Goal: Information Seeking & Learning: Learn about a topic

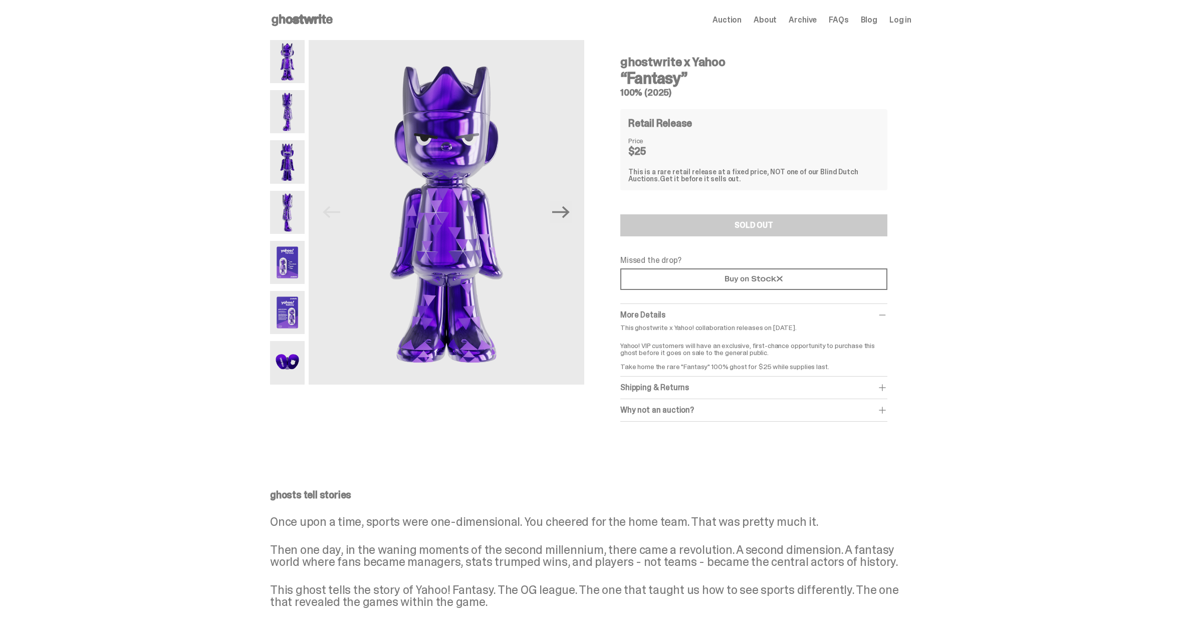
click at [289, 104] on img at bounding box center [287, 111] width 35 height 43
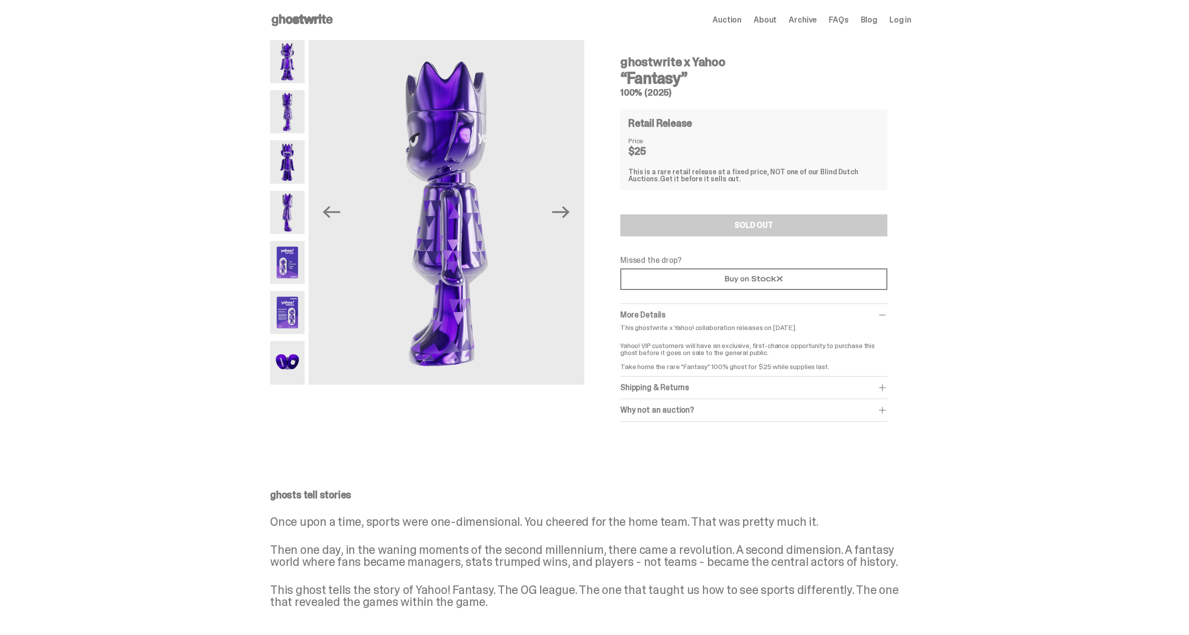
click at [292, 268] on img at bounding box center [287, 262] width 35 height 43
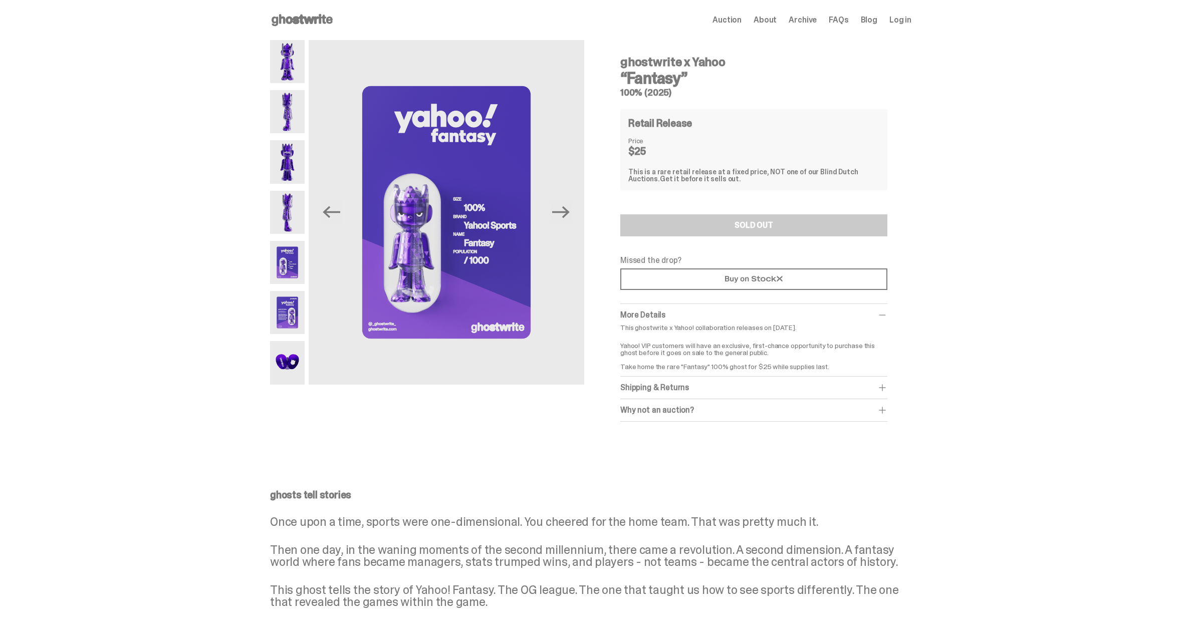
click at [291, 298] on img at bounding box center [287, 312] width 35 height 43
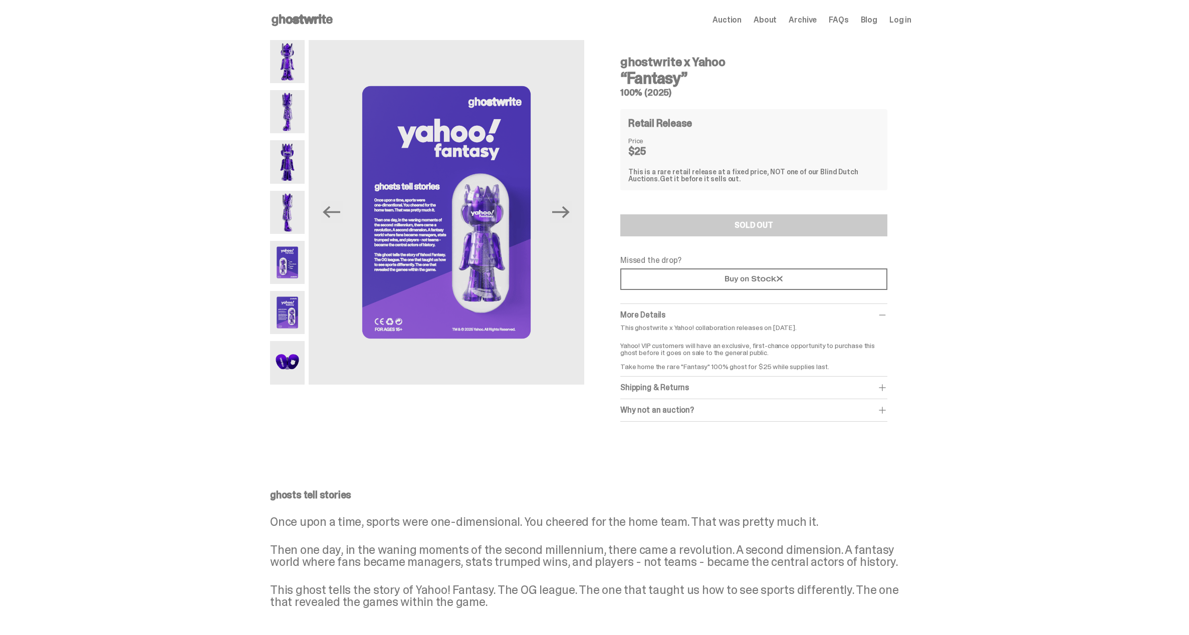
click at [287, 354] on img at bounding box center [287, 362] width 35 height 43
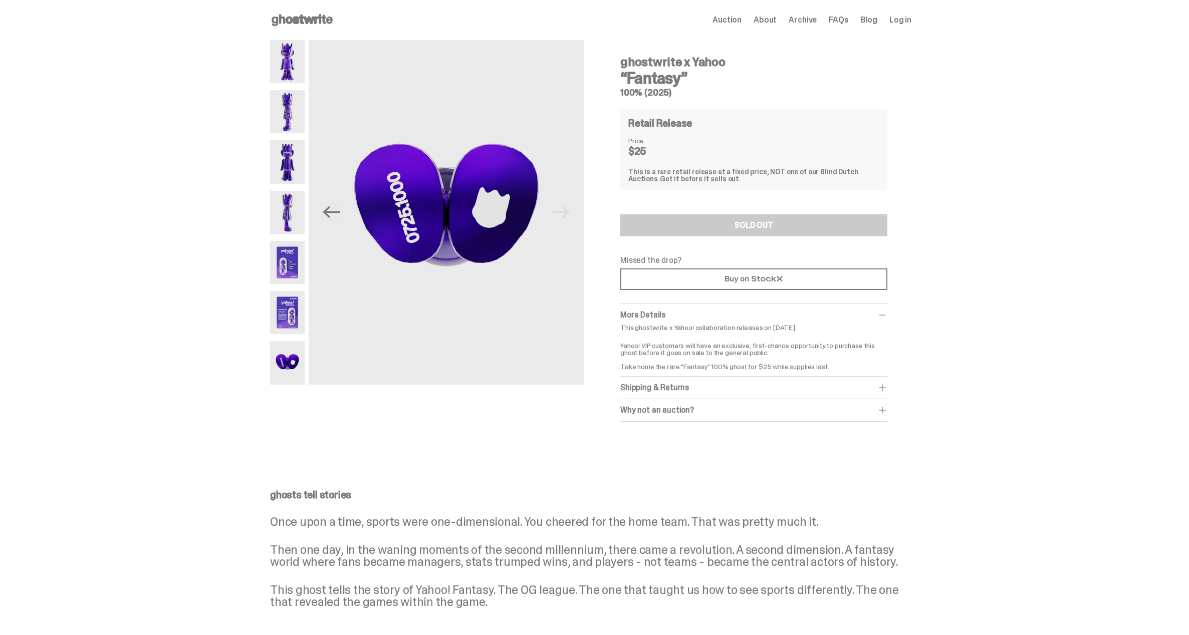
click at [297, 217] on img at bounding box center [287, 212] width 35 height 43
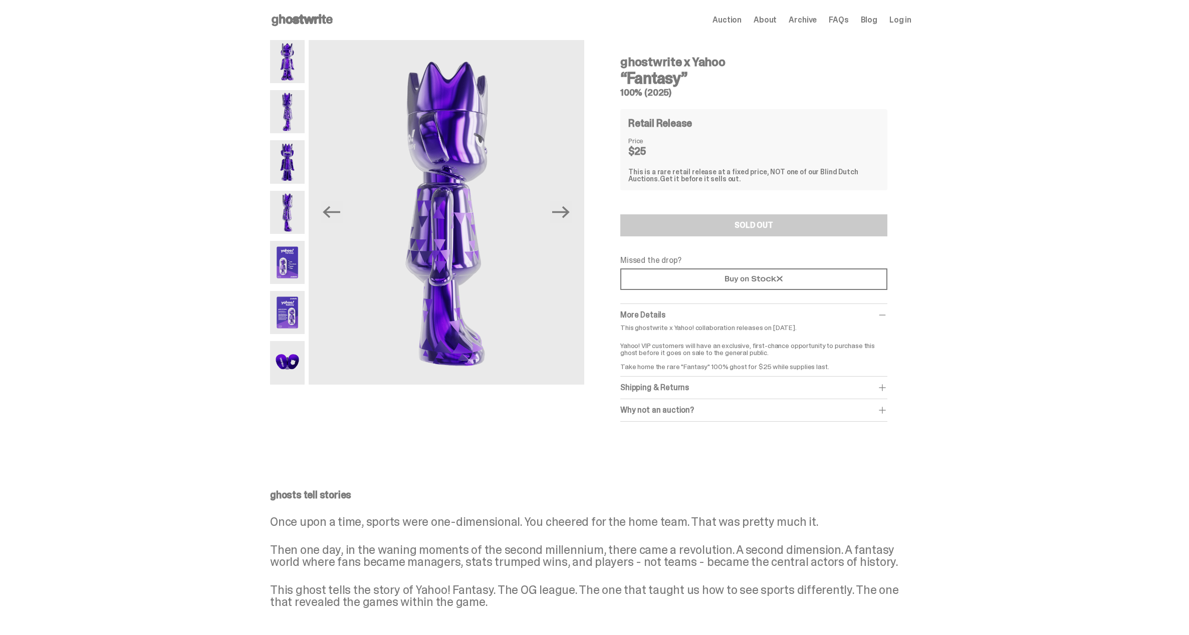
click at [298, 175] on img at bounding box center [287, 161] width 35 height 43
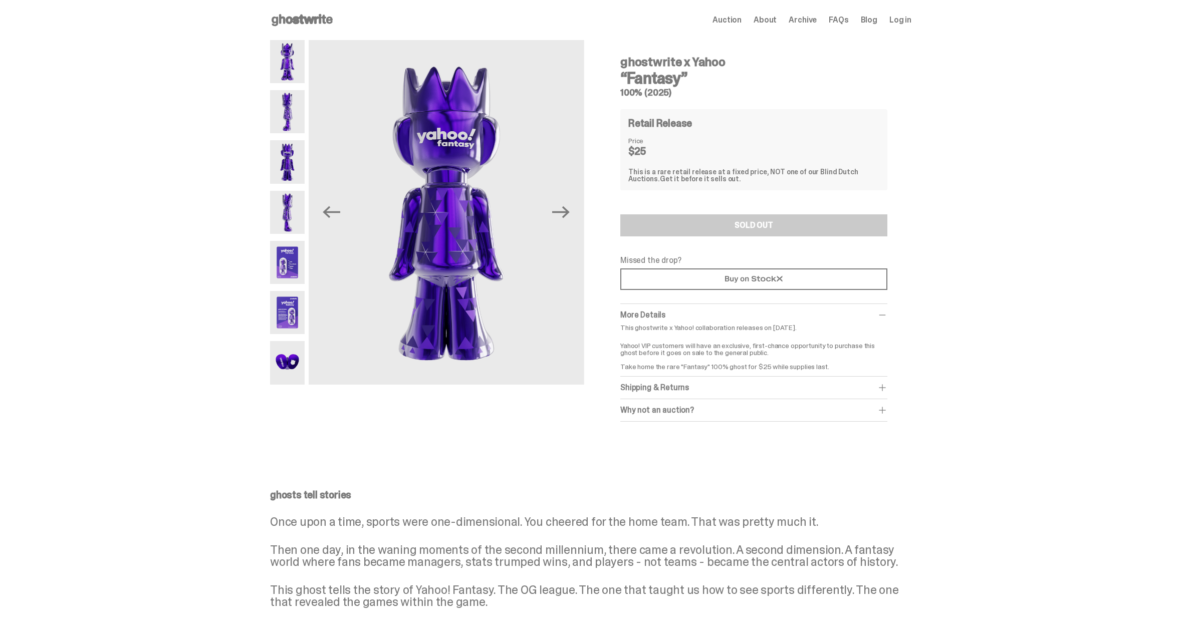
click at [298, 133] on img at bounding box center [287, 111] width 35 height 43
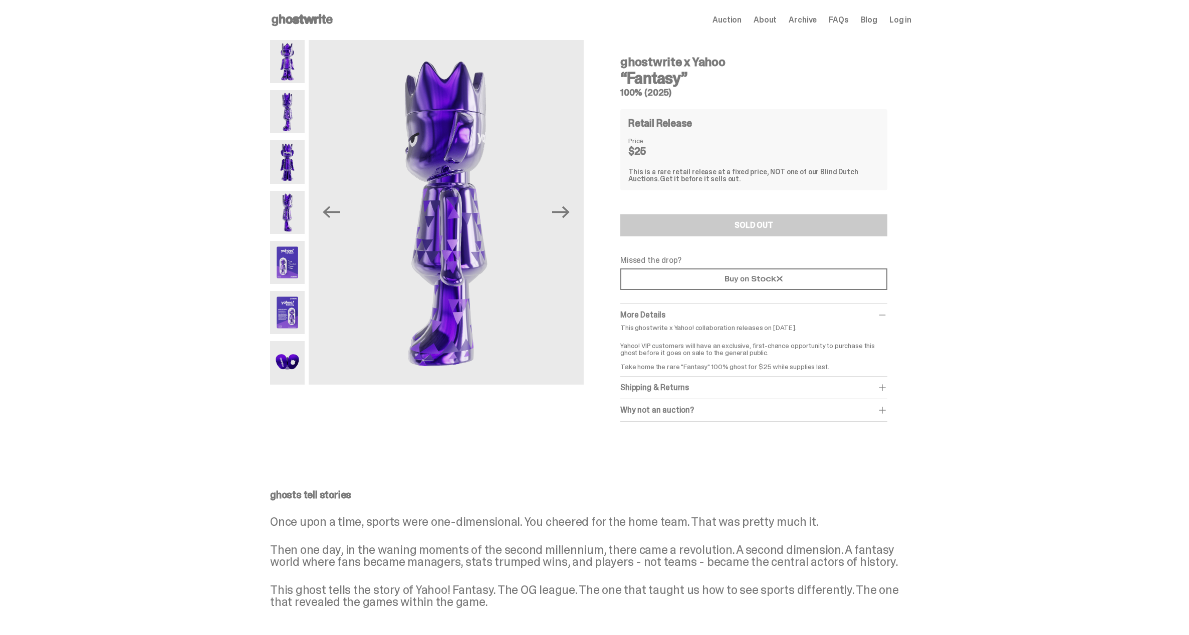
click at [299, 80] on img at bounding box center [287, 61] width 35 height 43
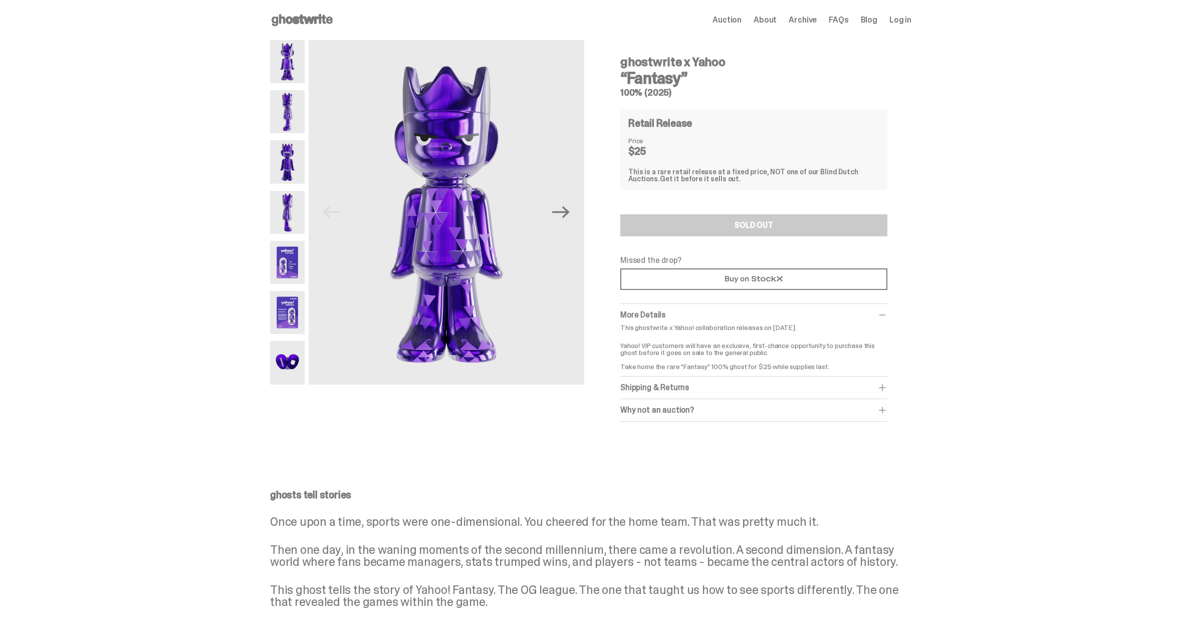
click at [676, 417] on div "Why not an auction? We still stand by Blind Dutch Auctions being the best way t…" at bounding box center [753, 410] width 267 height 23
click at [675, 410] on div "Why not an auction?" at bounding box center [753, 410] width 267 height 10
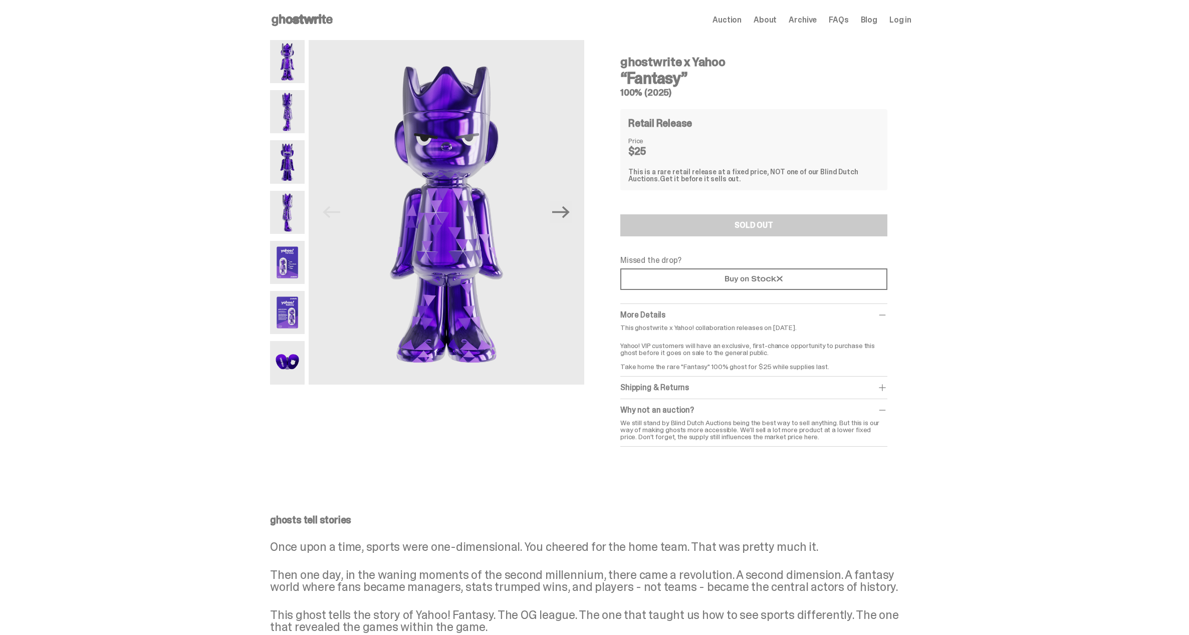
click at [671, 392] on div "Shipping & Returns" at bounding box center [753, 388] width 267 height 10
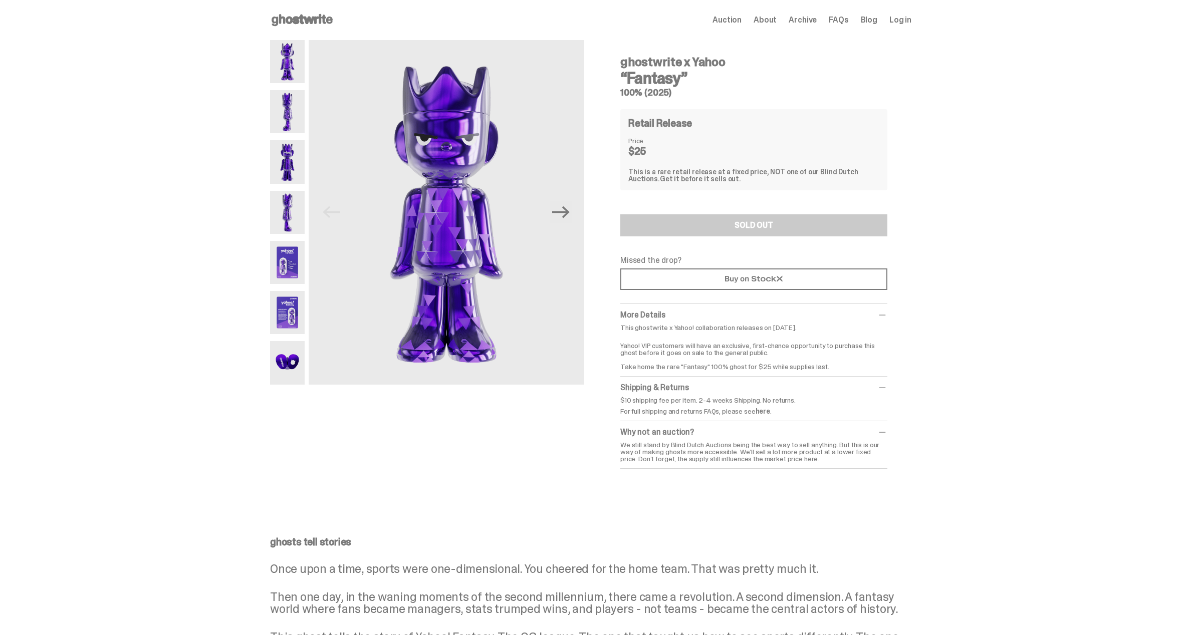
click at [329, 22] on icon at bounding box center [302, 20] width 64 height 16
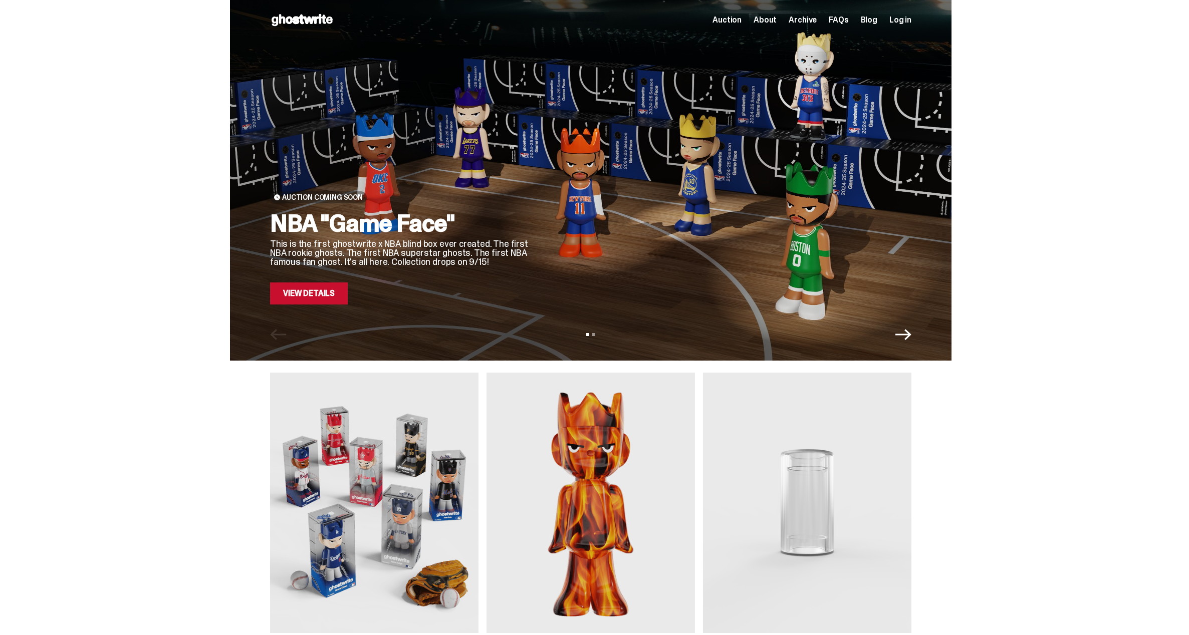
click at [324, 294] on link "View Details" at bounding box center [309, 294] width 78 height 22
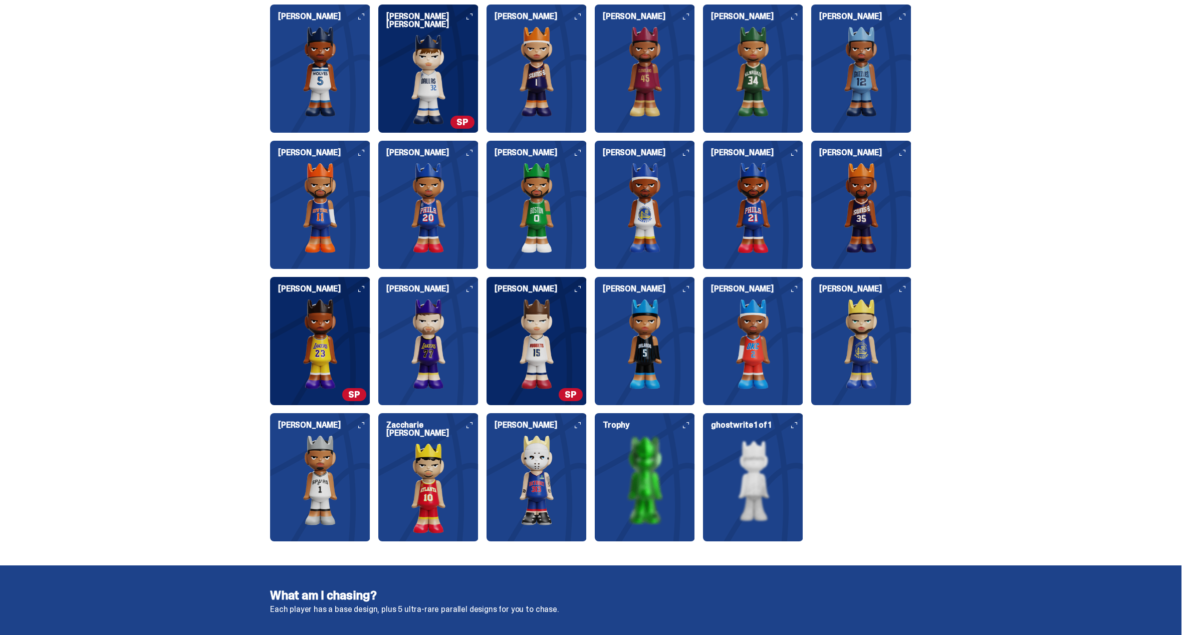
scroll to position [1094, 0]
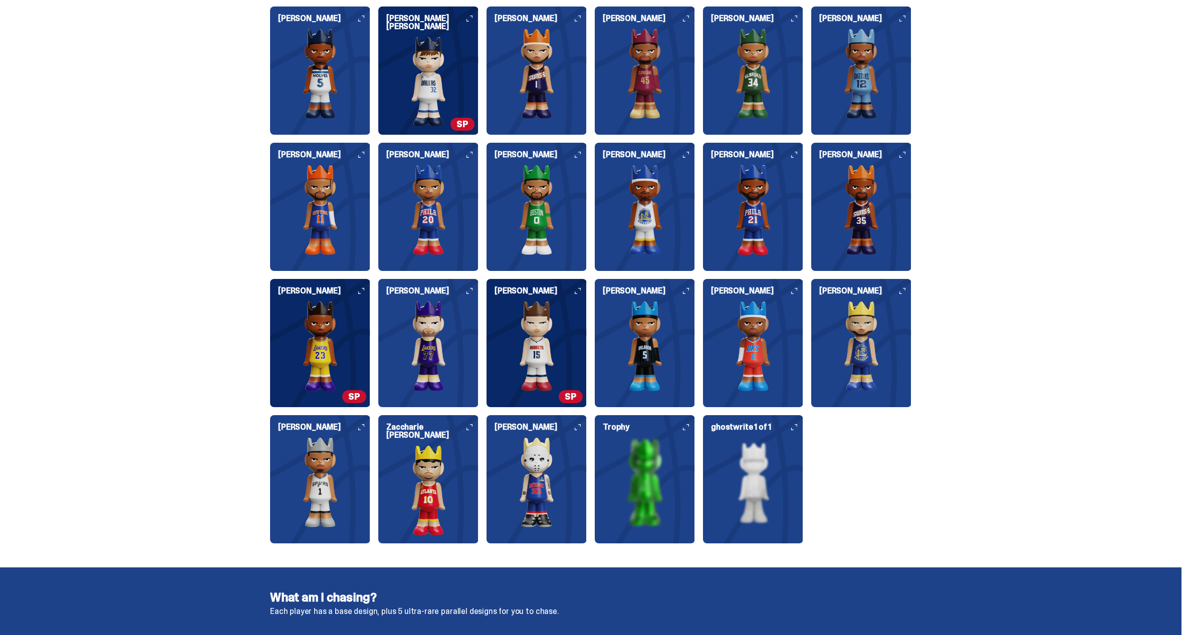
click at [525, 476] on img at bounding box center [536, 482] width 100 height 90
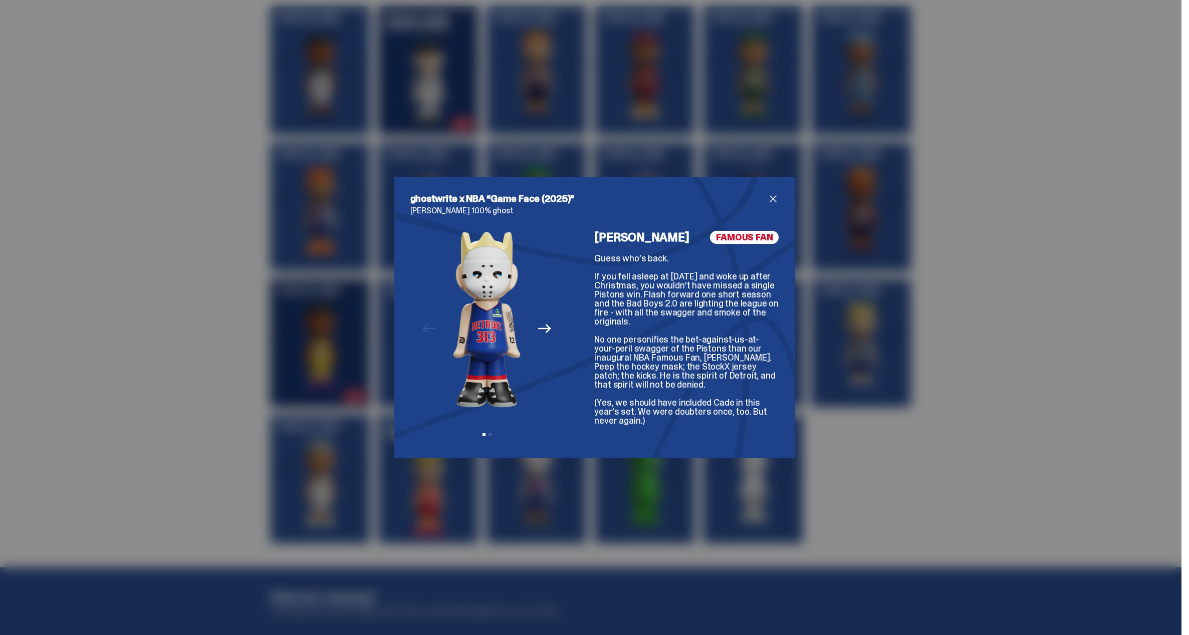
click at [179, 309] on div "ghostwrite x NBA “Game Face (2025)” [PERSON_NAME] 100% ghost Previous Next View…" at bounding box center [594, 317] width 1189 height 635
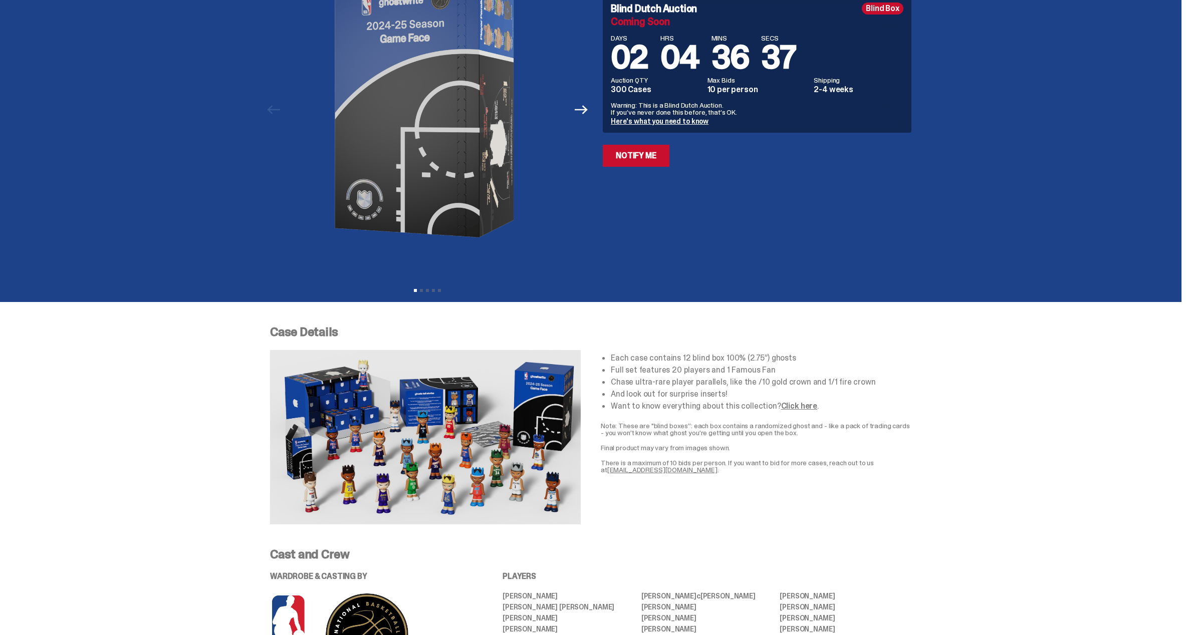
scroll to position [0, 0]
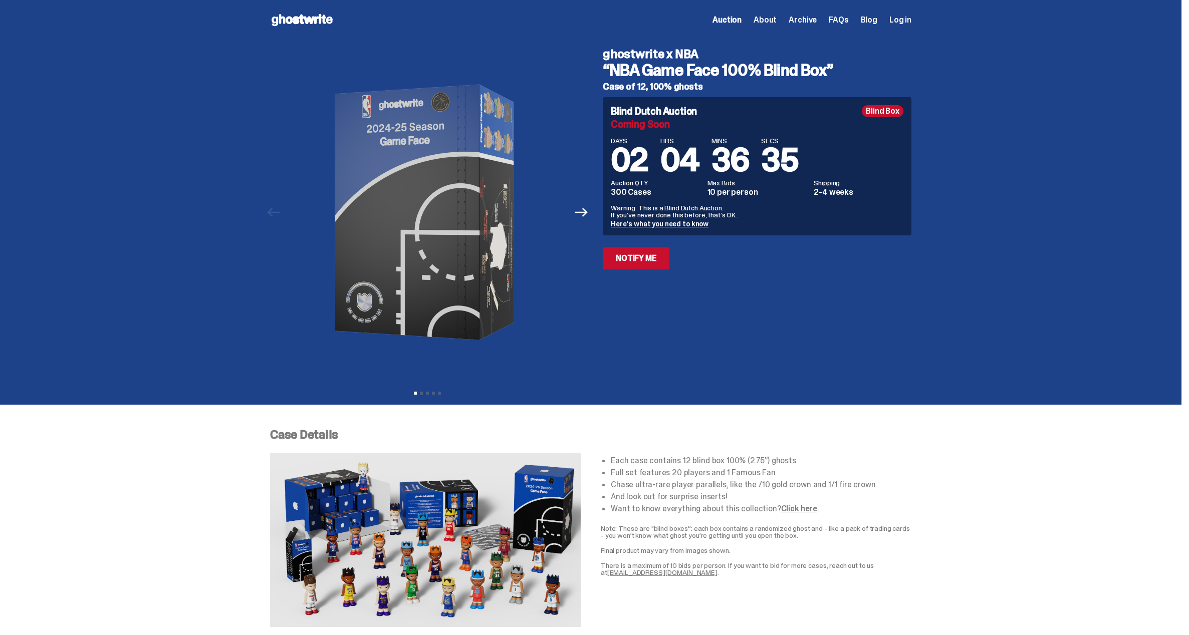
click at [315, 19] on use at bounding box center [302, 20] width 61 height 12
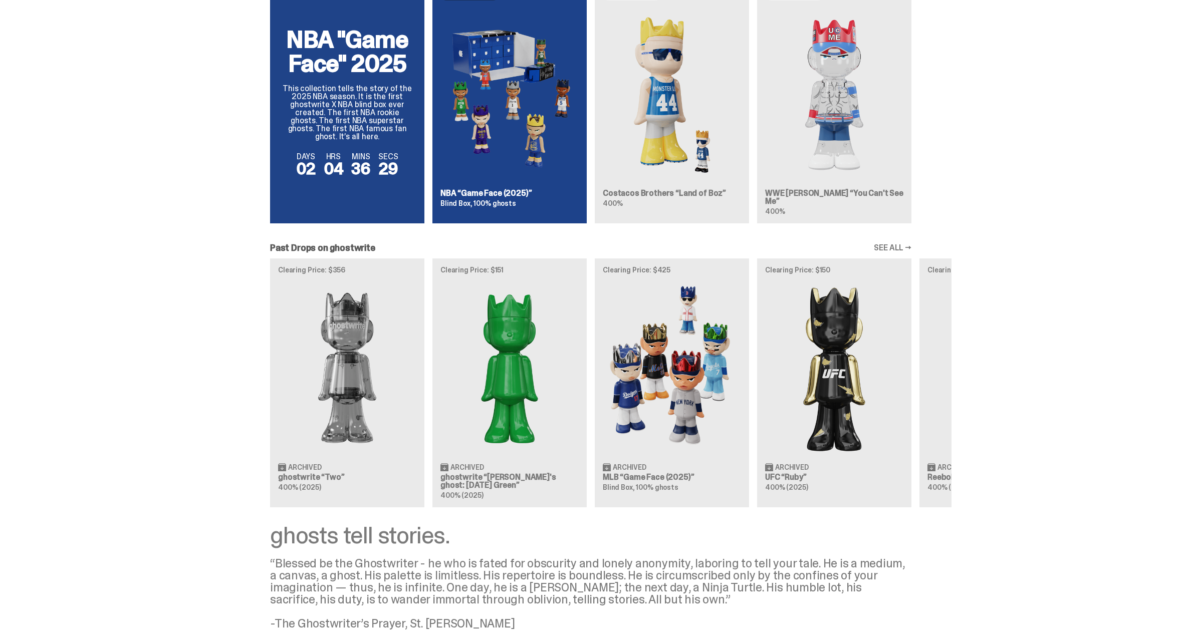
scroll to position [716, 0]
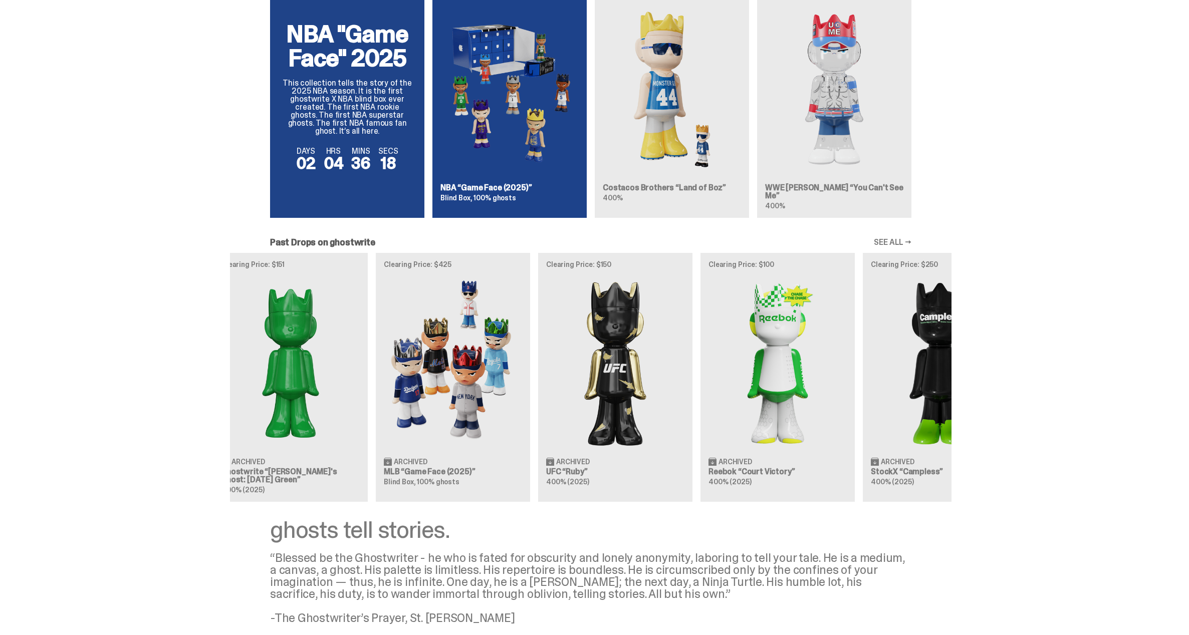
click at [661, 352] on article "Clearing Price: $150 Archived UFC “Ruby” 400% (2025)" at bounding box center [615, 377] width 154 height 248
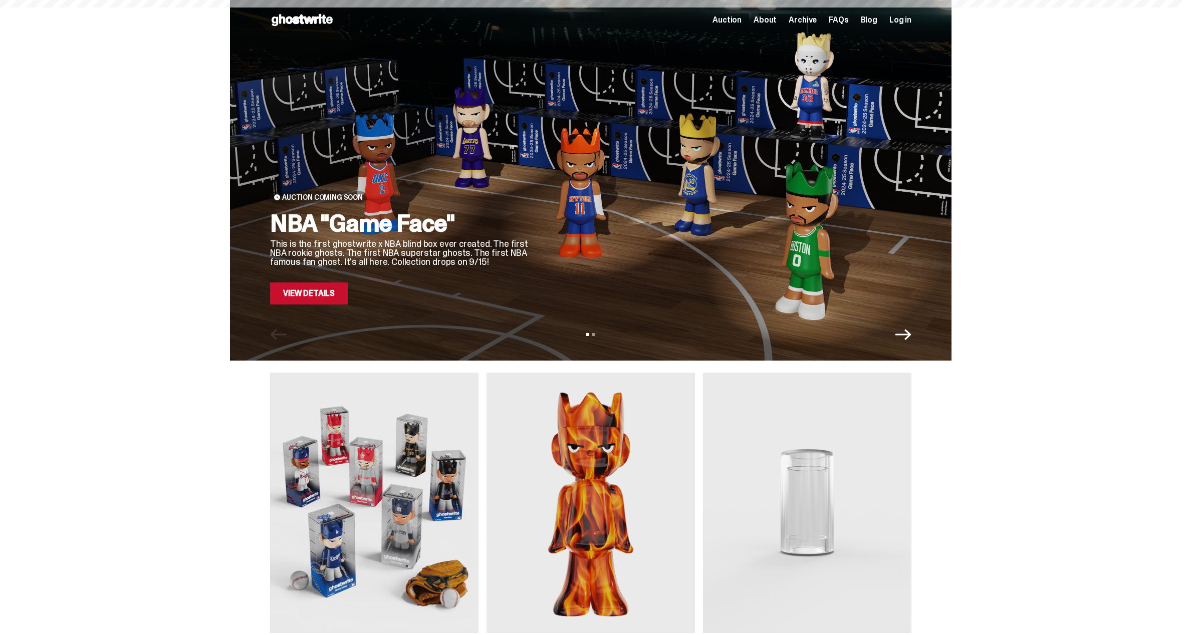
scroll to position [716, 0]
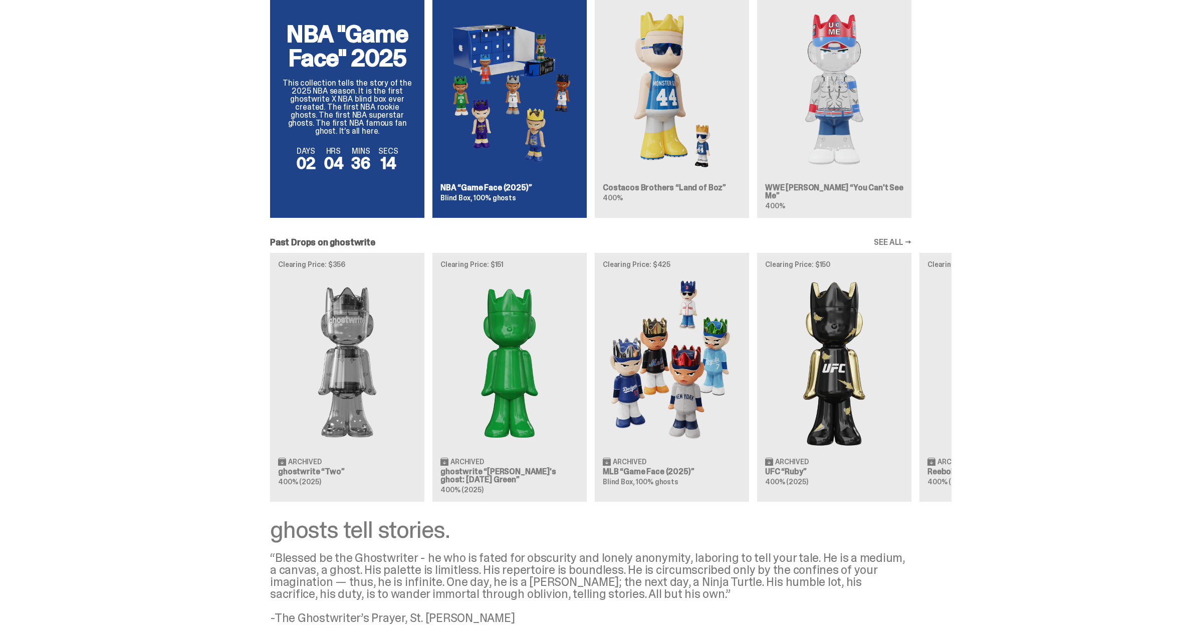
click at [910, 238] on link "SEE ALL →" at bounding box center [893, 242] width 38 height 8
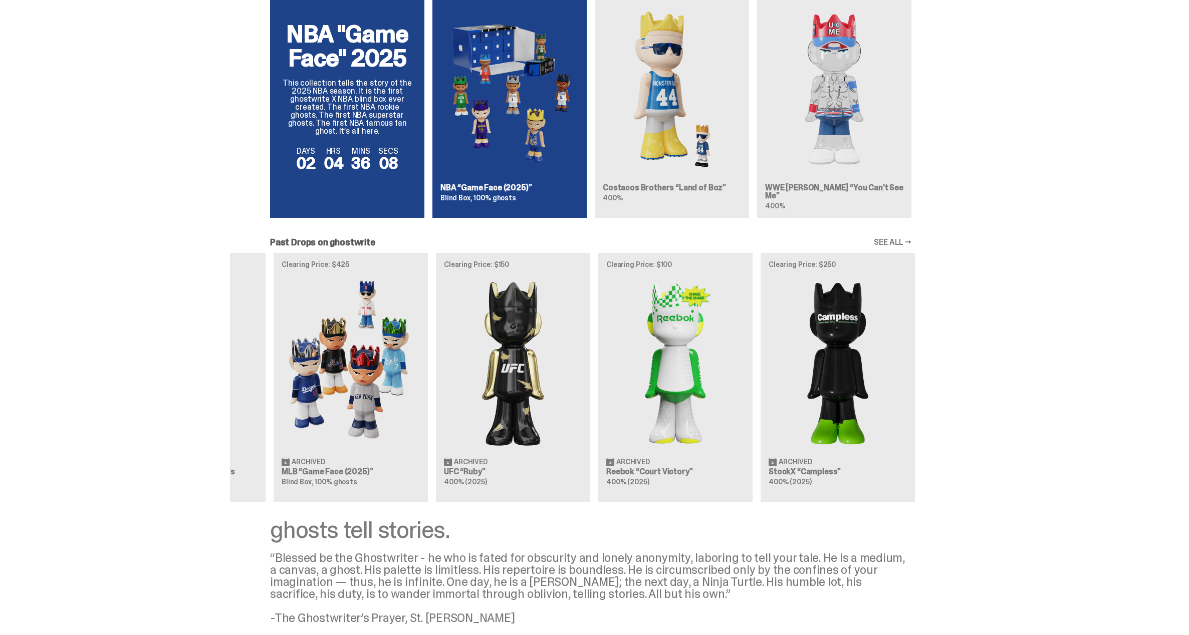
scroll to position [0, 325]
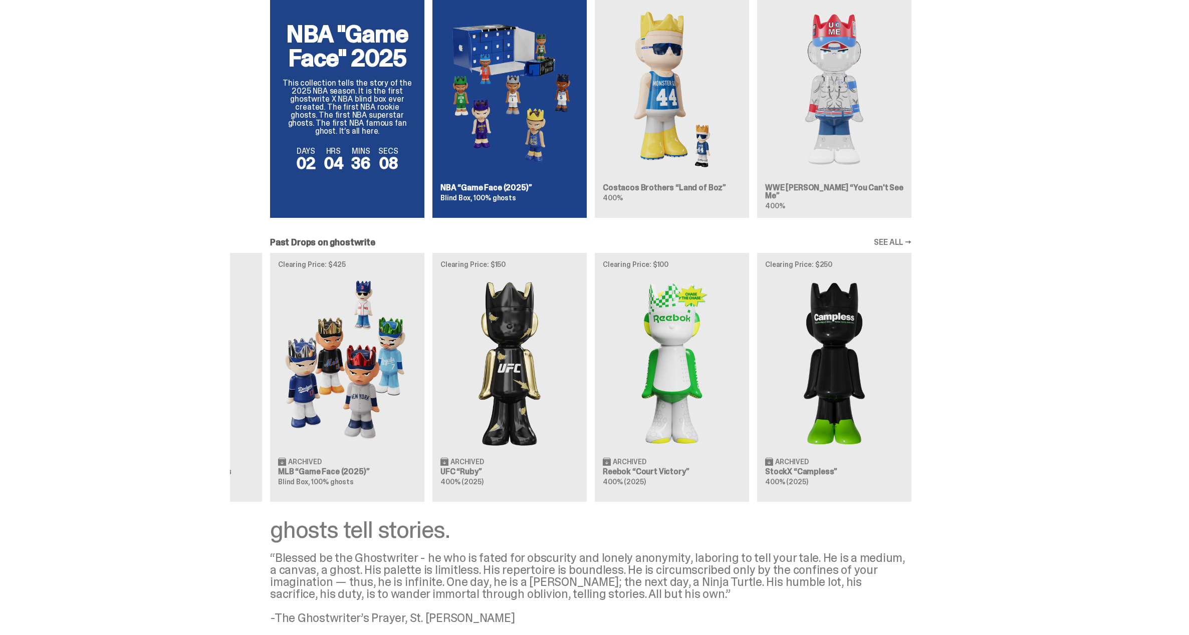
click at [436, 395] on div "Clearing Price: $356 Archived ghostwrite “Two” 400% (2025) Clearing Price: $151…" at bounding box center [590, 377] width 721 height 248
click at [528, 454] on div "Clearing Price: $356 Archived ghostwrite “Two” 400% (2025) Clearing Price: $151…" at bounding box center [265, 377] width 641 height 248
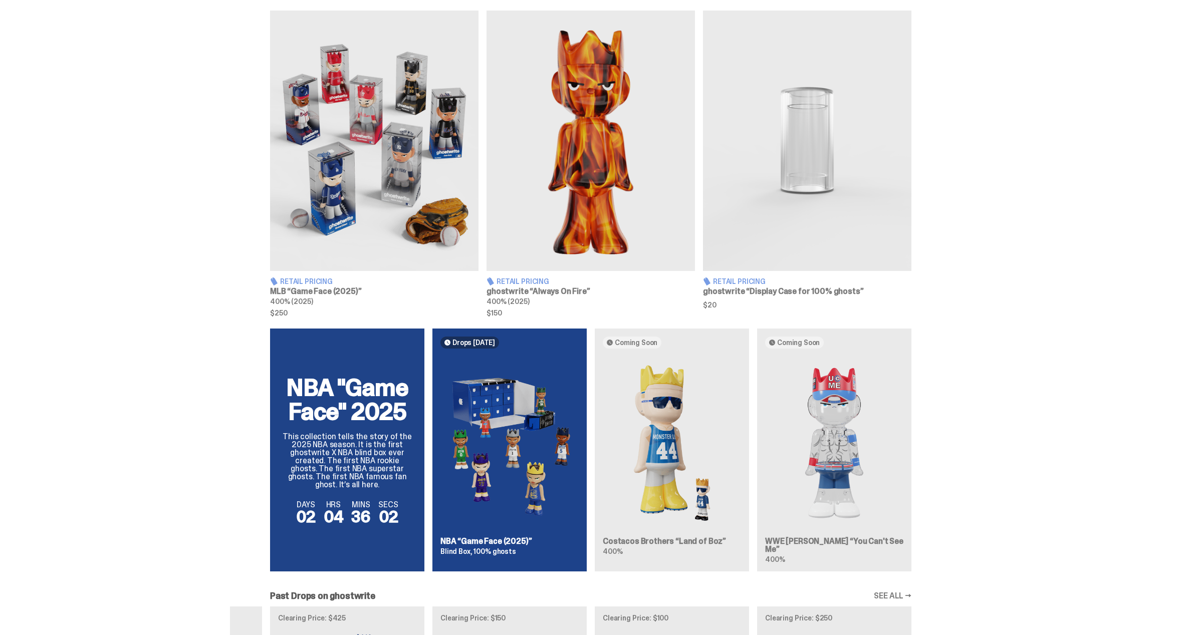
scroll to position [438, 0]
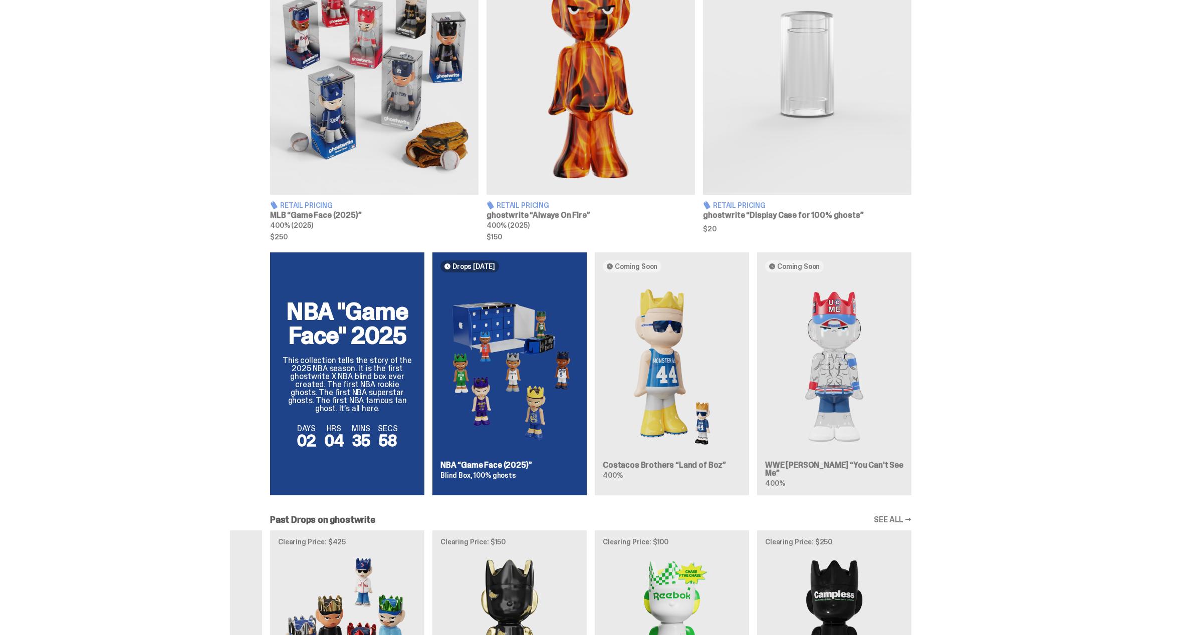
click at [837, 403] on div "NBA "Game Face" 2025 This collection tells the story of the 2025 NBA season. It…" at bounding box center [590, 377] width 721 height 251
click at [798, 467] on div "NBA "Game Face" 2025 This collection tells the story of the 2025 NBA season. It…" at bounding box center [590, 377] width 721 height 251
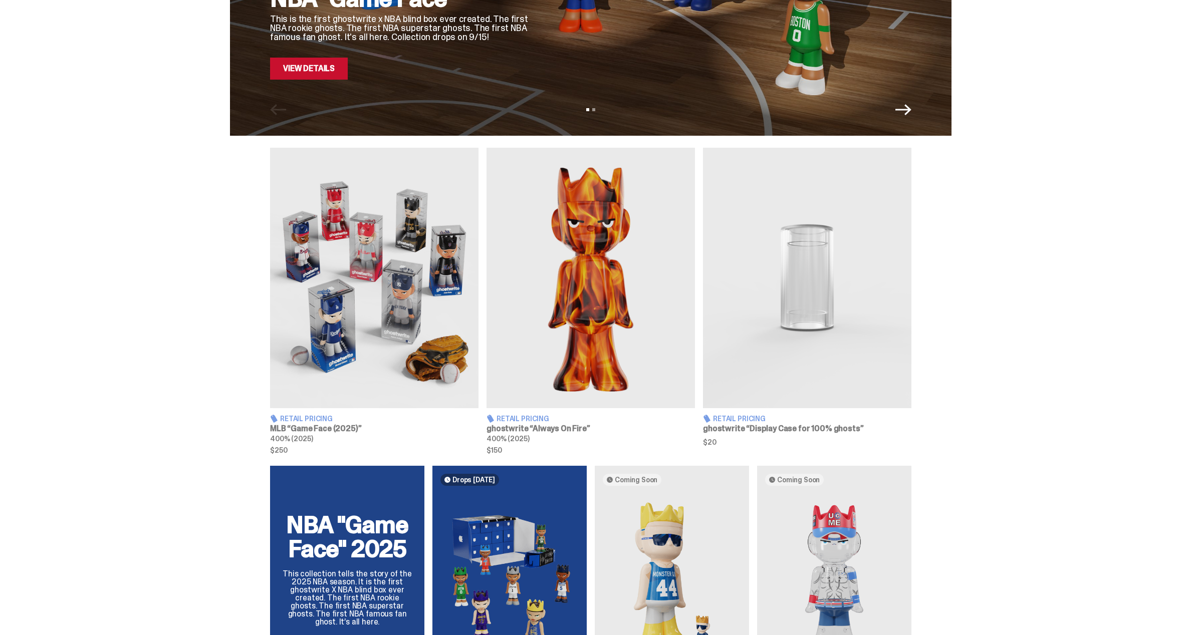
scroll to position [224, 0]
click at [791, 286] on img at bounding box center [807, 278] width 208 height 261
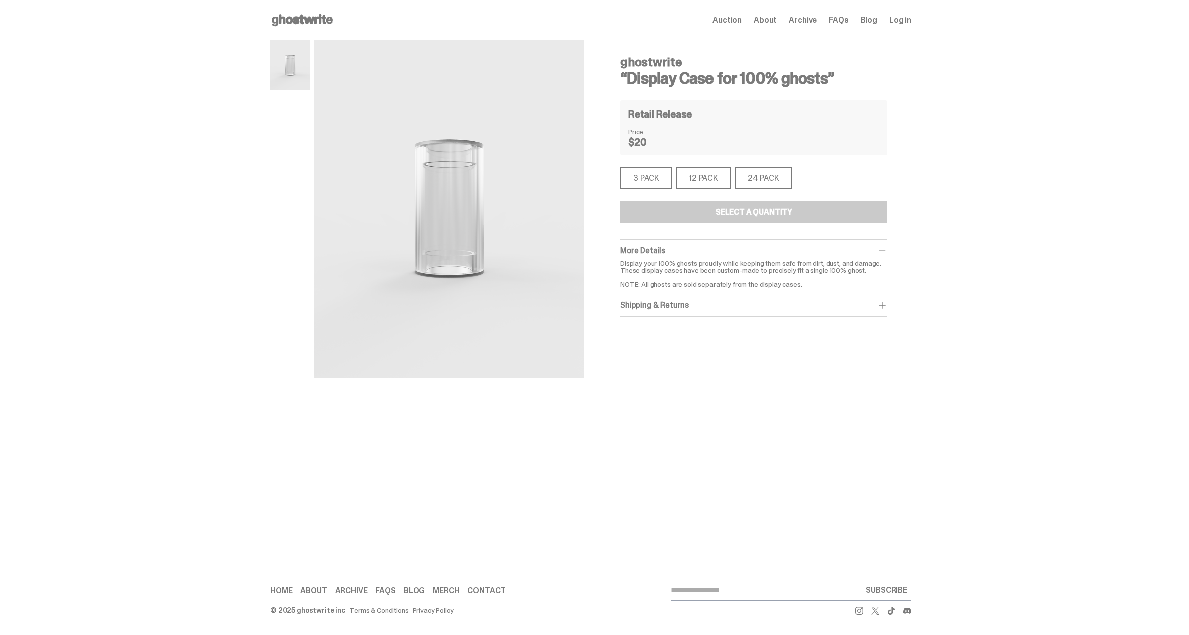
click at [660, 179] on div "3 PACK" at bounding box center [646, 178] width 52 height 22
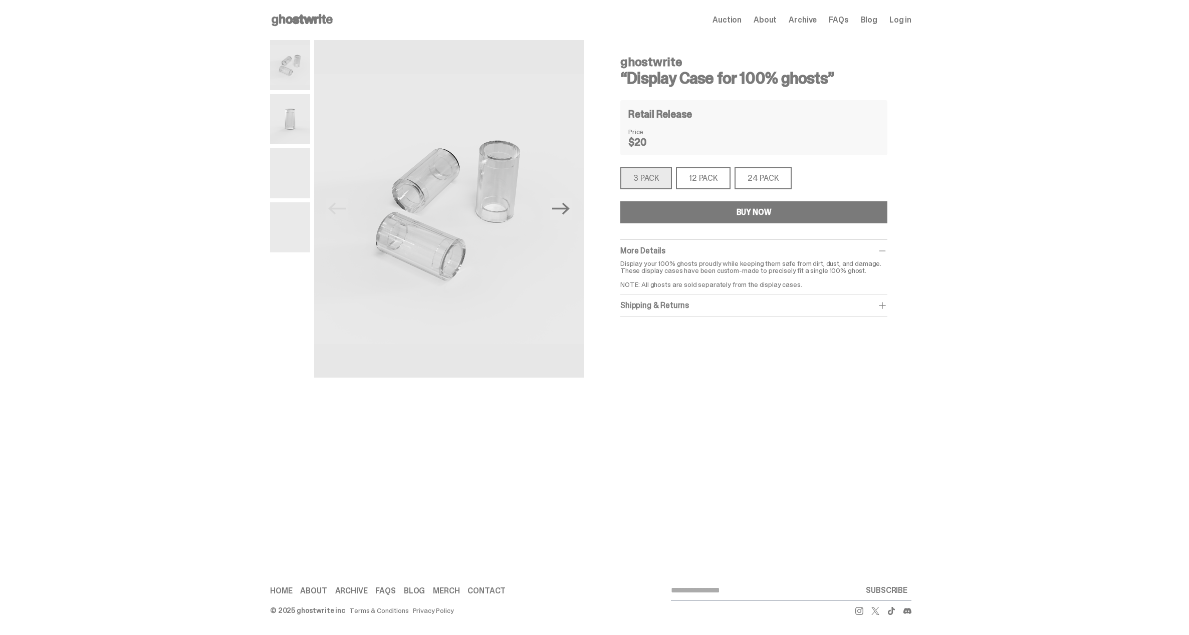
click at [704, 174] on div "12 PACK" at bounding box center [703, 178] width 55 height 22
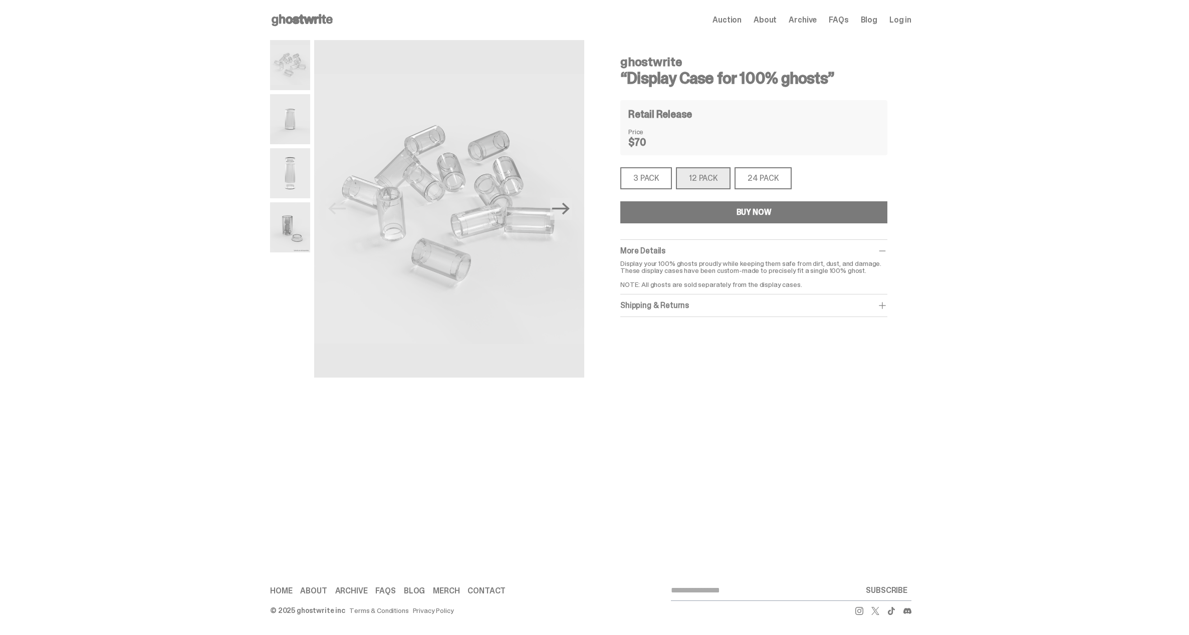
click at [649, 176] on div "3 PACK" at bounding box center [646, 178] width 52 height 22
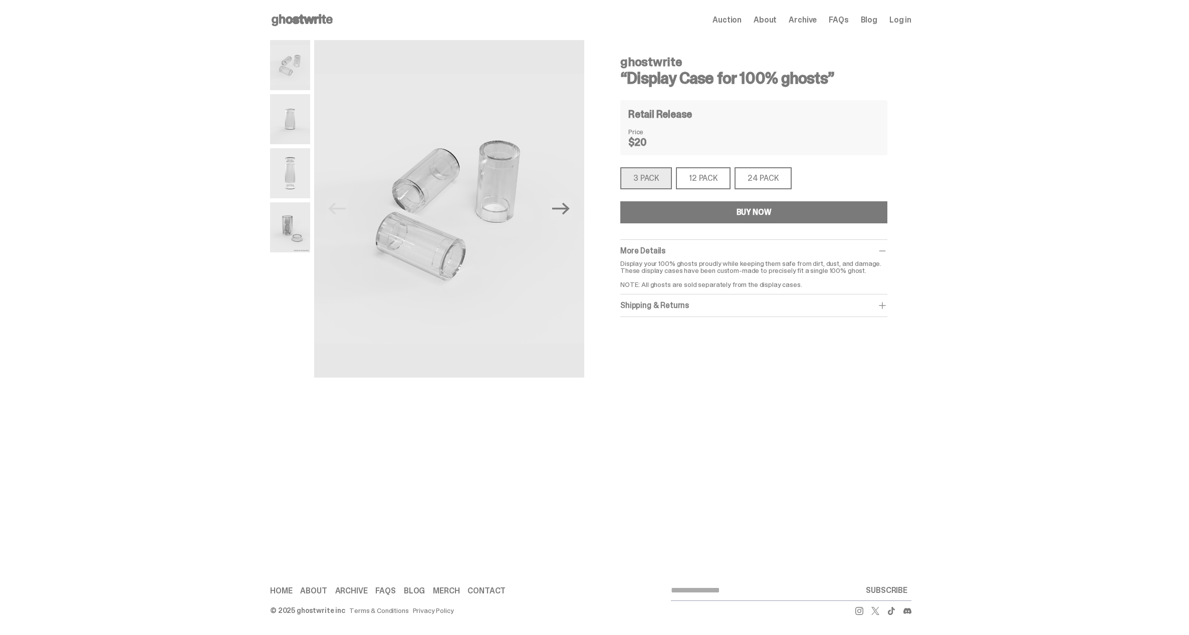
click at [747, 176] on div "24 PACK" at bounding box center [762, 178] width 57 height 22
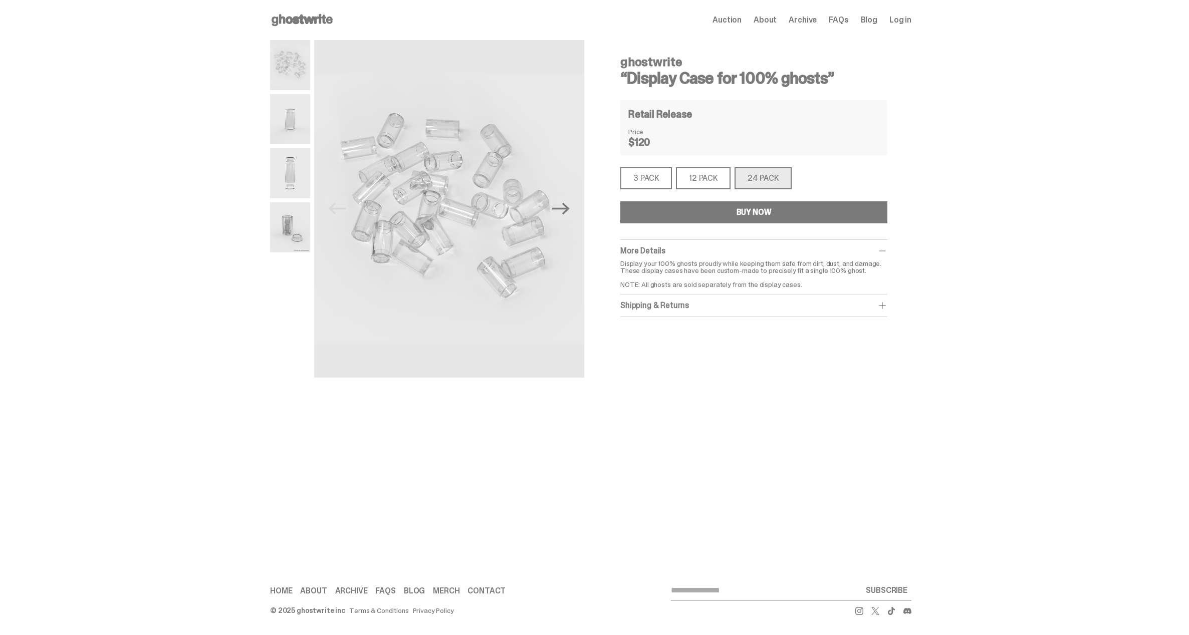
click at [301, 222] on img at bounding box center [290, 227] width 40 height 50
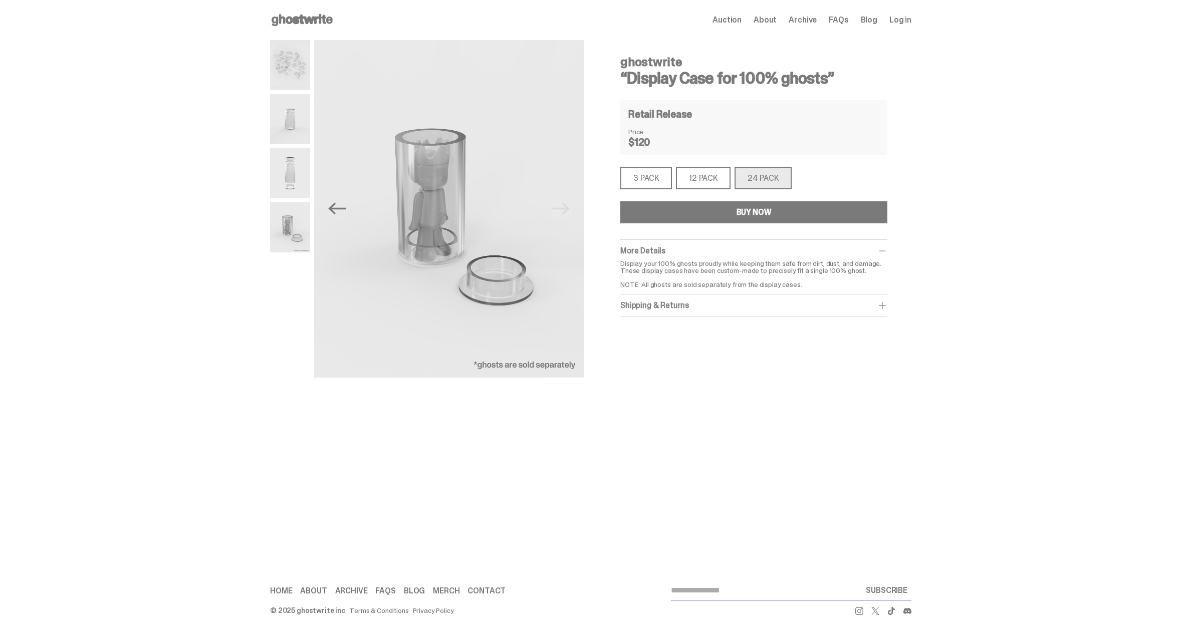
click at [303, 183] on img at bounding box center [290, 173] width 40 height 50
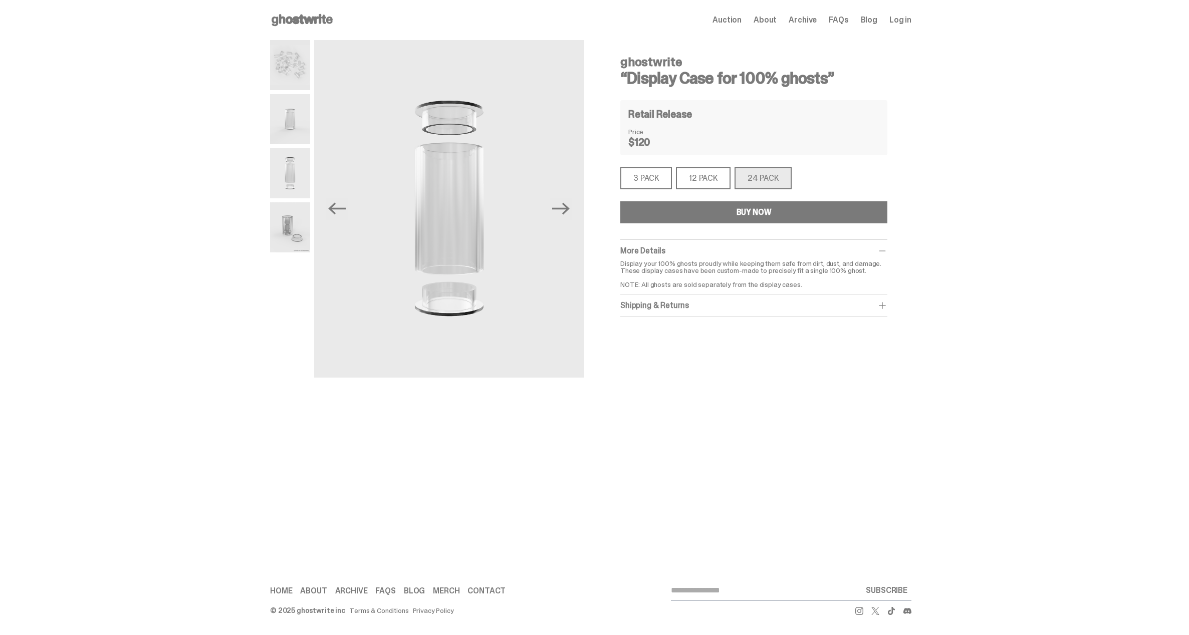
click at [642, 179] on div "3 PACK" at bounding box center [646, 178] width 52 height 22
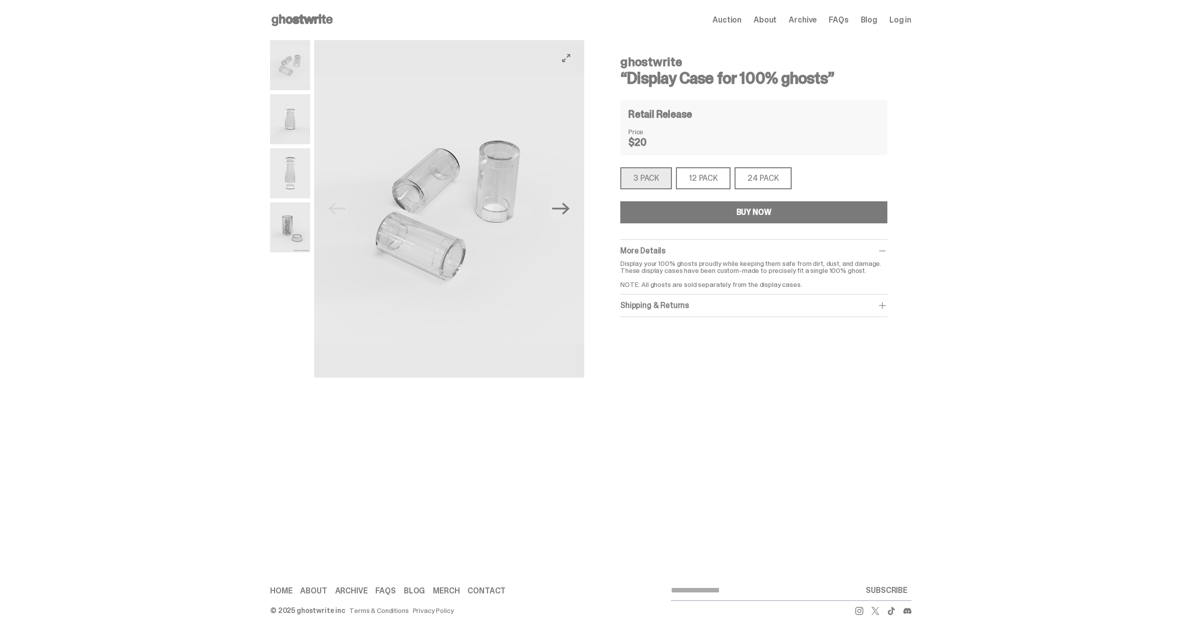
click at [318, 61] on img at bounding box center [449, 209] width 270 height 338
click at [304, 65] on img at bounding box center [290, 65] width 40 height 50
click at [773, 304] on div "Shipping & Returns" at bounding box center [753, 306] width 267 height 10
click at [777, 24] on span "About" at bounding box center [764, 20] width 23 height 8
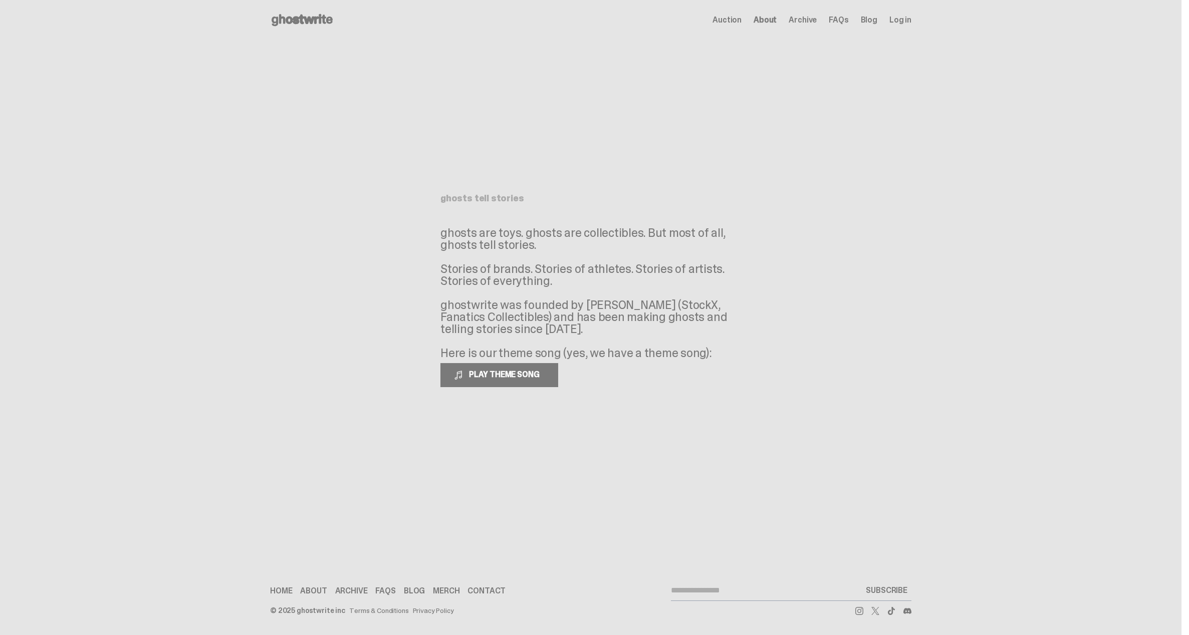
click at [741, 19] on span "Auction" at bounding box center [726, 20] width 29 height 8
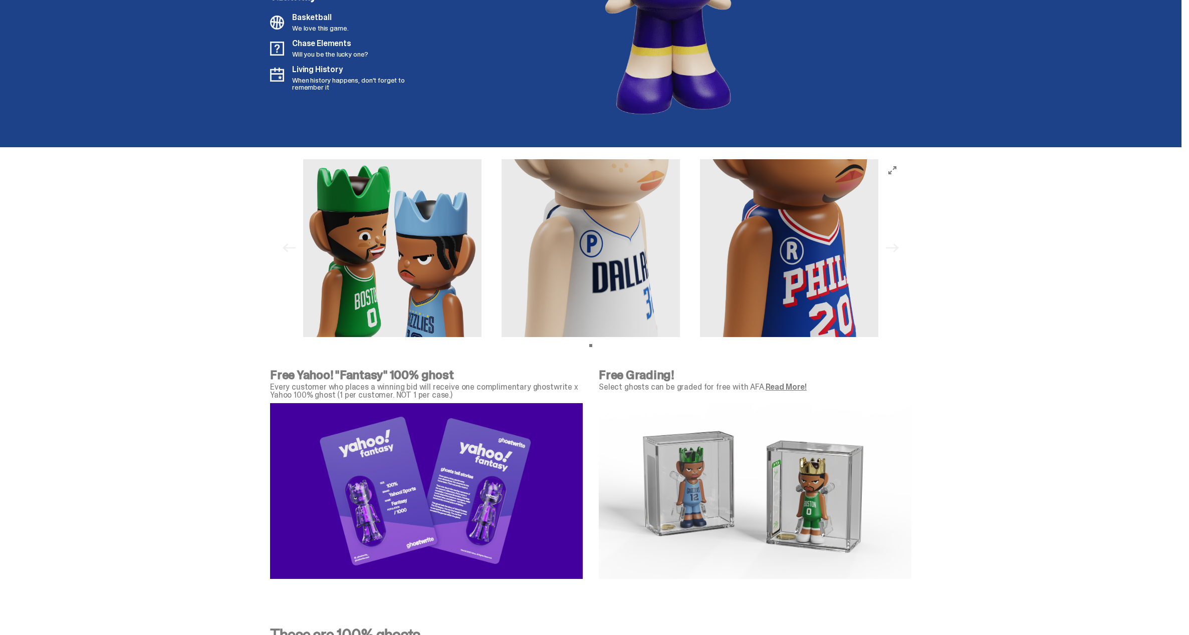
scroll to position [2977, 0]
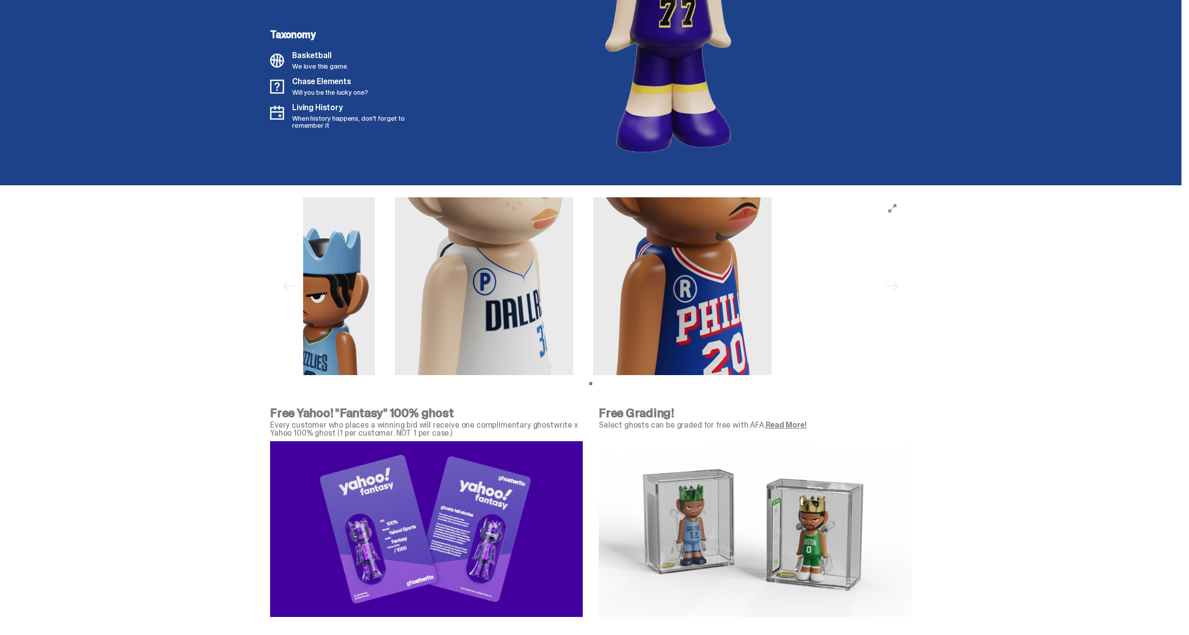
click at [483, 320] on div at bounding box center [483, 286] width 575 height 178
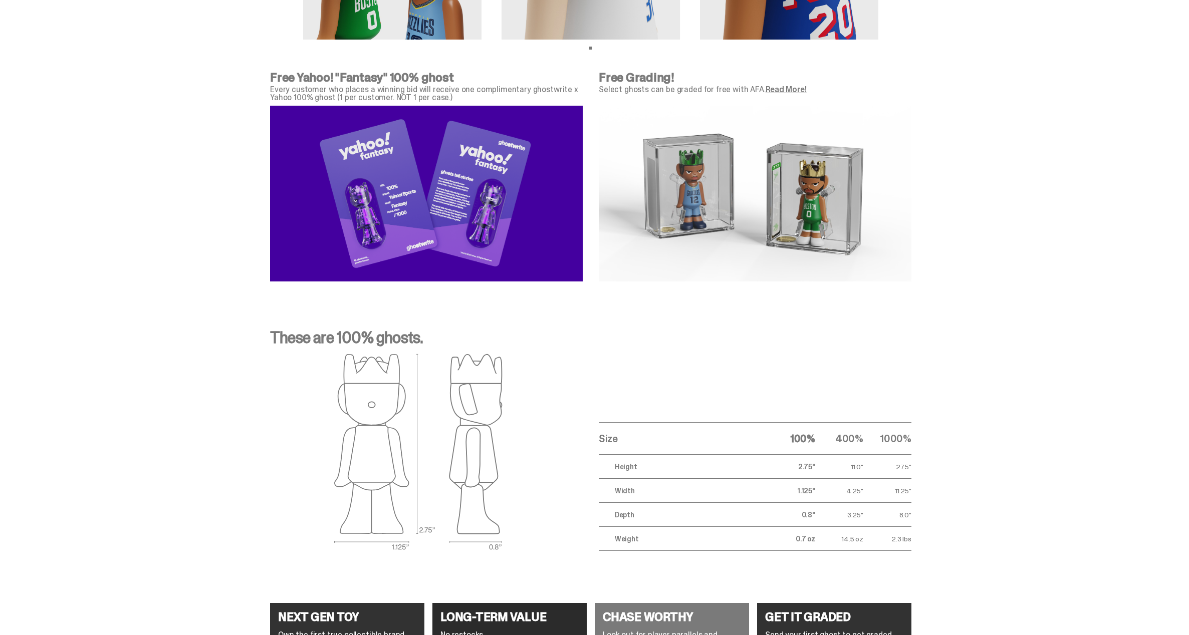
scroll to position [3312, 0]
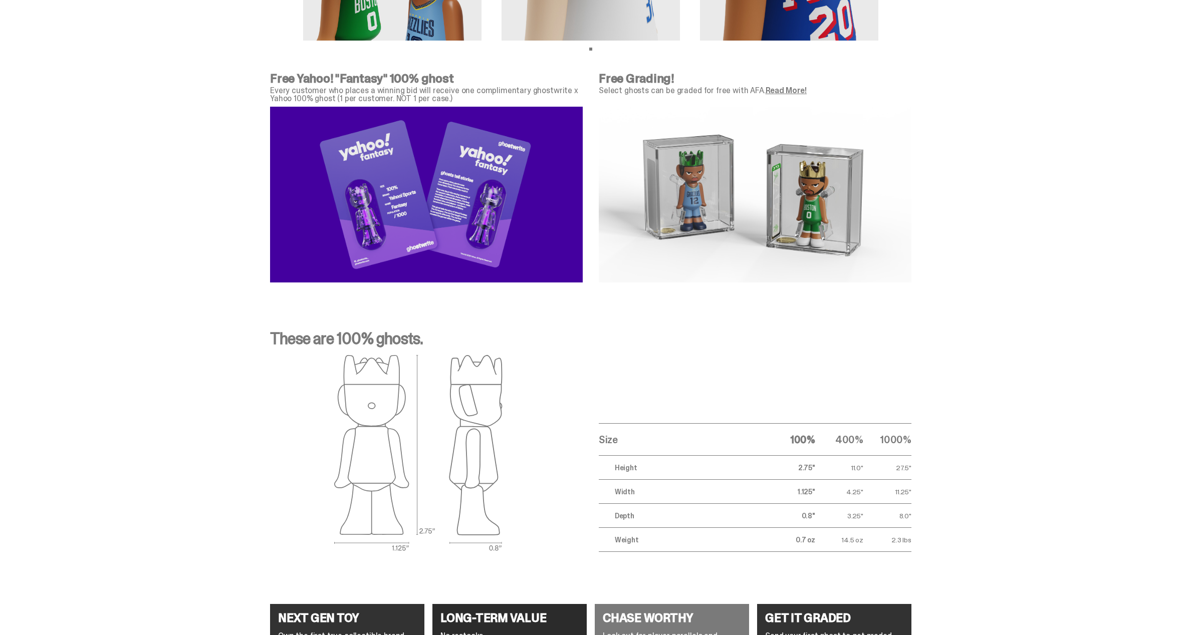
click at [393, 167] on img at bounding box center [426, 195] width 313 height 176
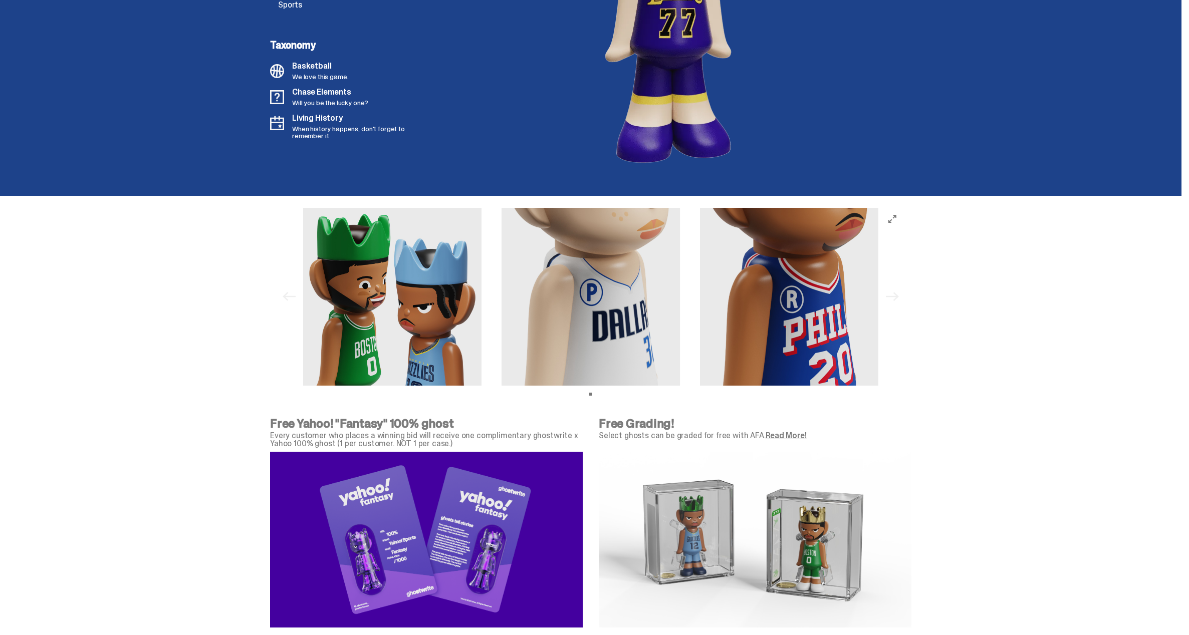
scroll to position [2965, 0]
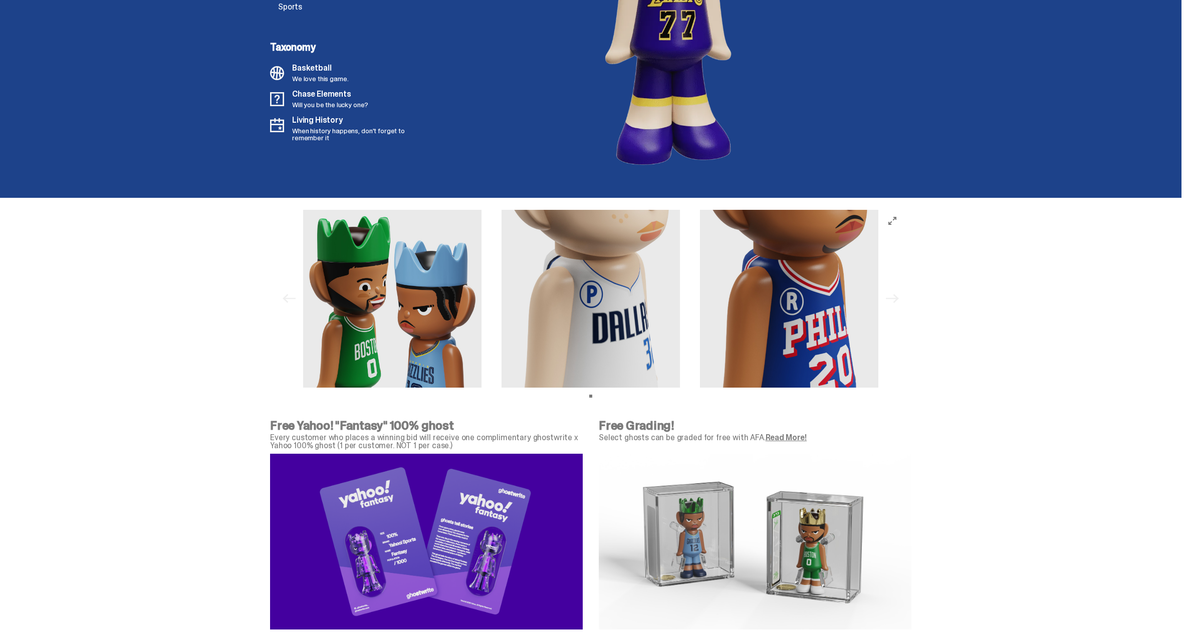
click at [361, 262] on img at bounding box center [392, 299] width 178 height 178
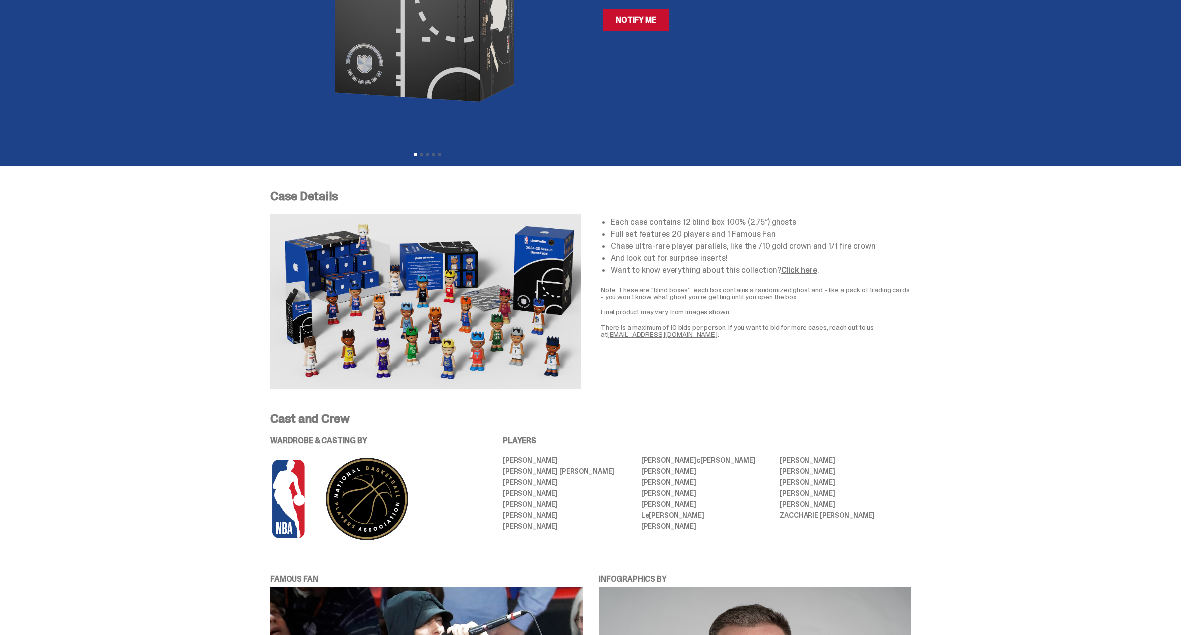
scroll to position [0, 0]
